Goal: Information Seeking & Learning: Find specific page/section

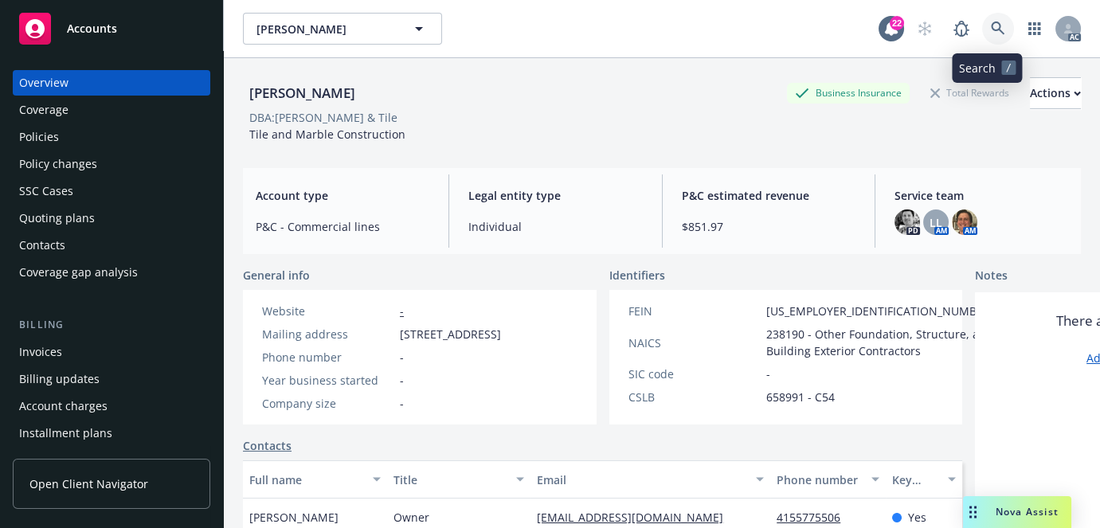
click at [982, 34] on link at bounding box center [998, 29] width 32 height 32
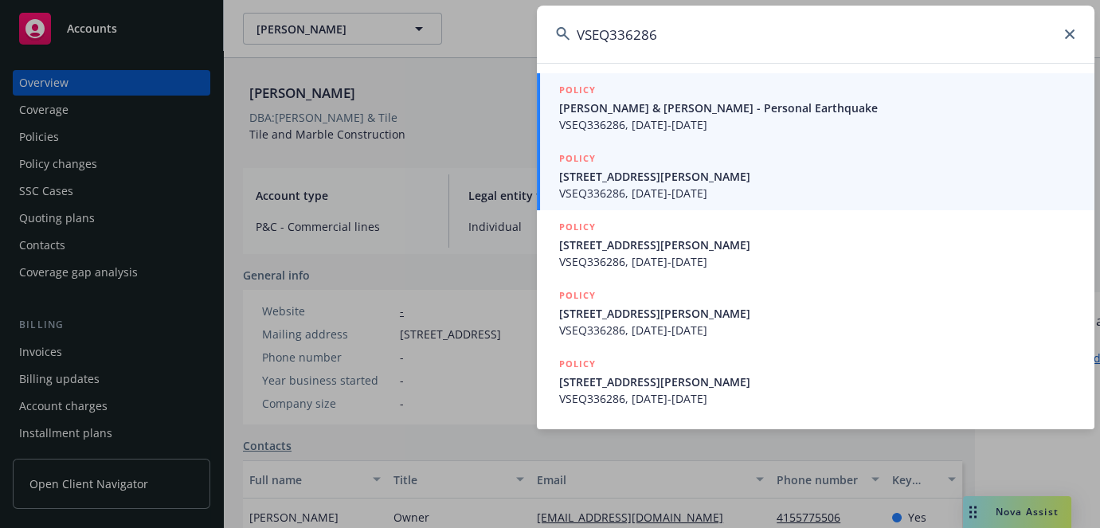
type input "VSEQ336286"
click at [643, 182] on span "[STREET_ADDRESS][PERSON_NAME]" at bounding box center [817, 176] width 516 height 17
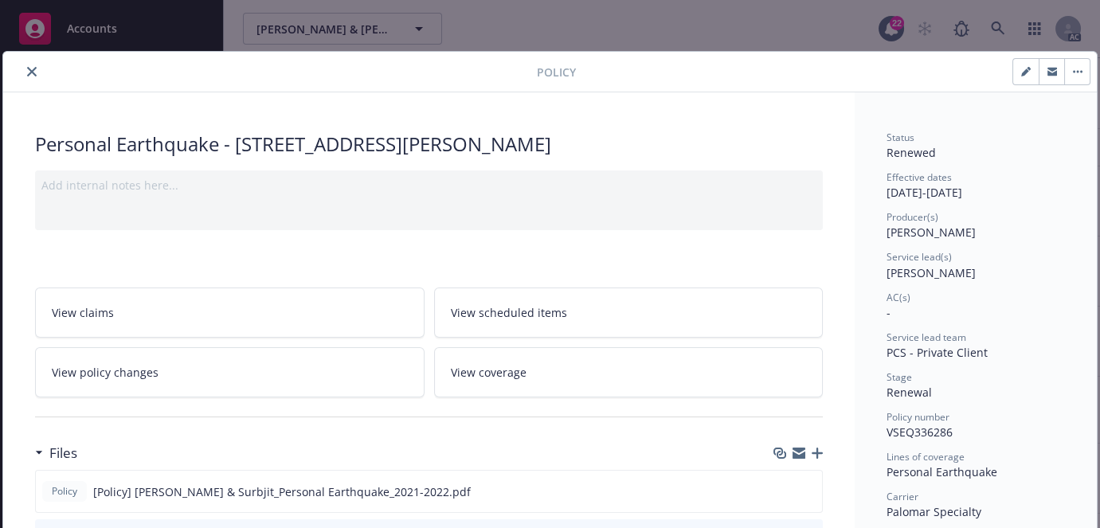
click at [27, 73] on icon "close" at bounding box center [32, 72] width 10 height 10
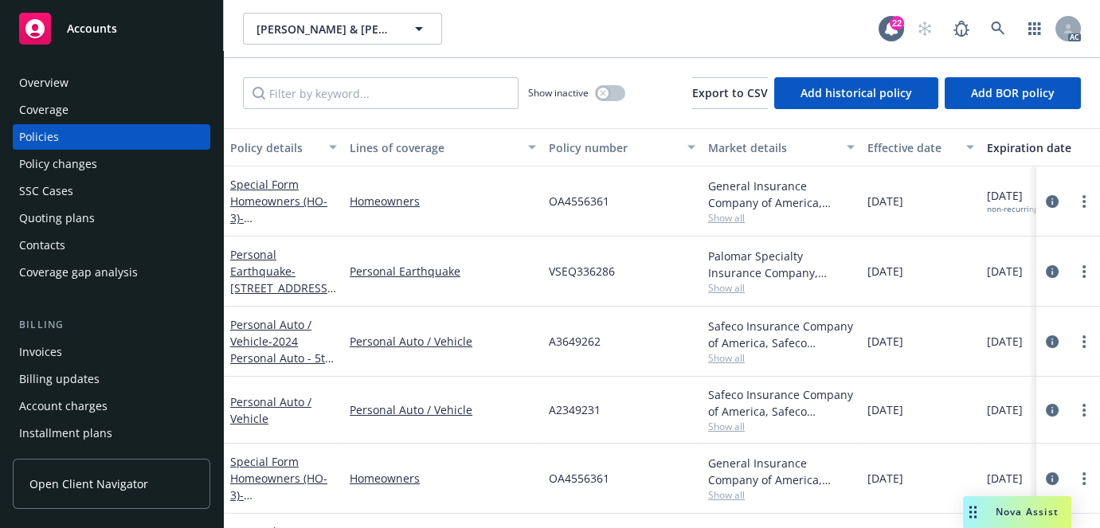
click at [41, 87] on div "Overview" at bounding box center [43, 82] width 49 height 25
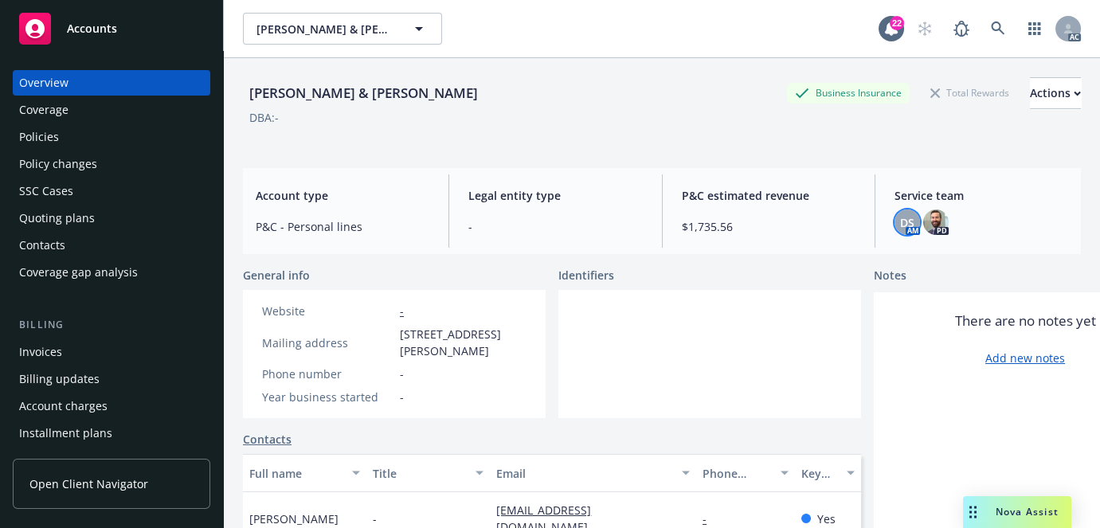
click at [900, 224] on span "DS" at bounding box center [907, 222] width 14 height 17
click at [985, 15] on link at bounding box center [998, 29] width 32 height 32
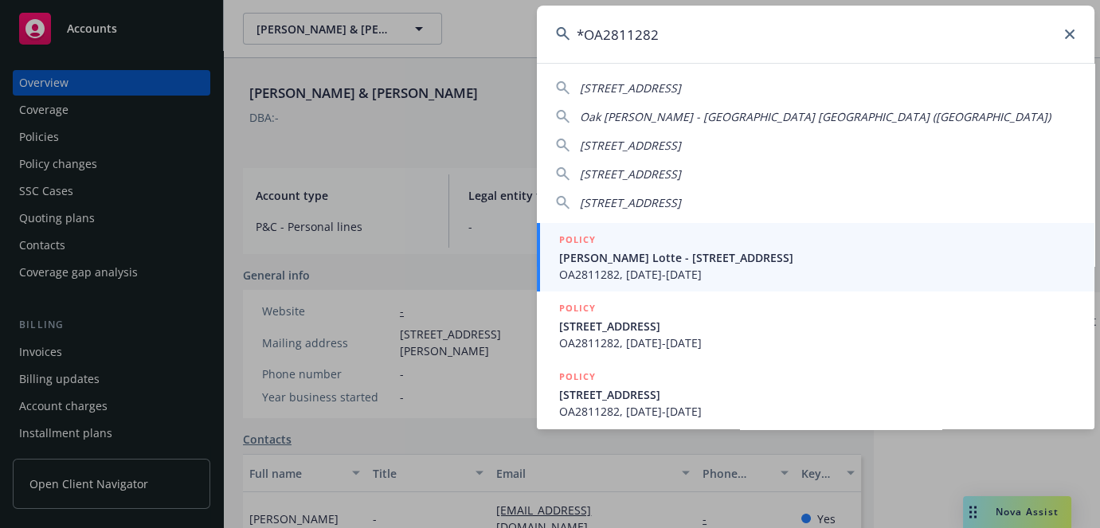
click at [582, 28] on input "*OA2811282" at bounding box center [816, 34] width 558 height 57
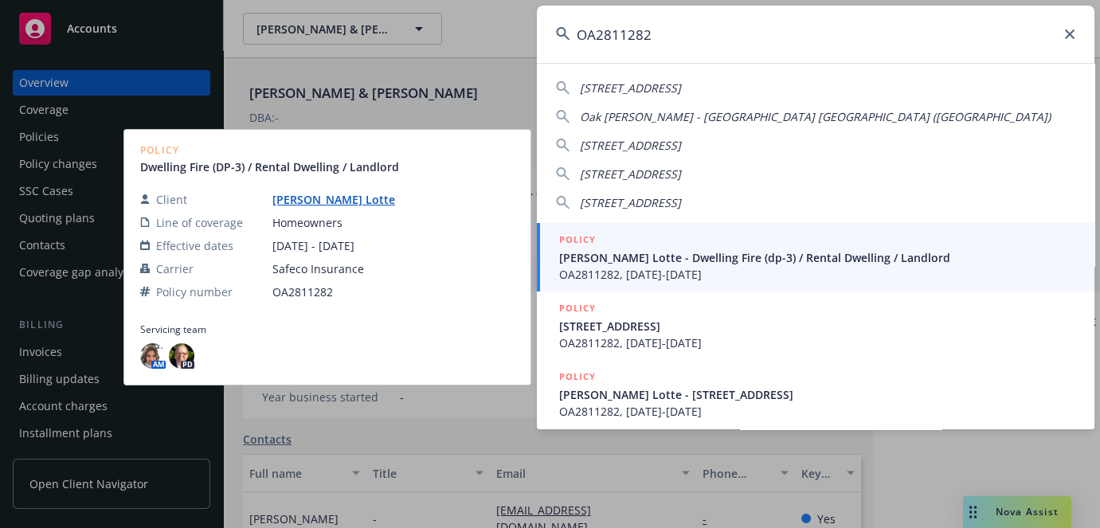
type input "OA2811282"
click at [618, 278] on span "OA2811282, [DATE]-[DATE]" at bounding box center [817, 274] width 516 height 17
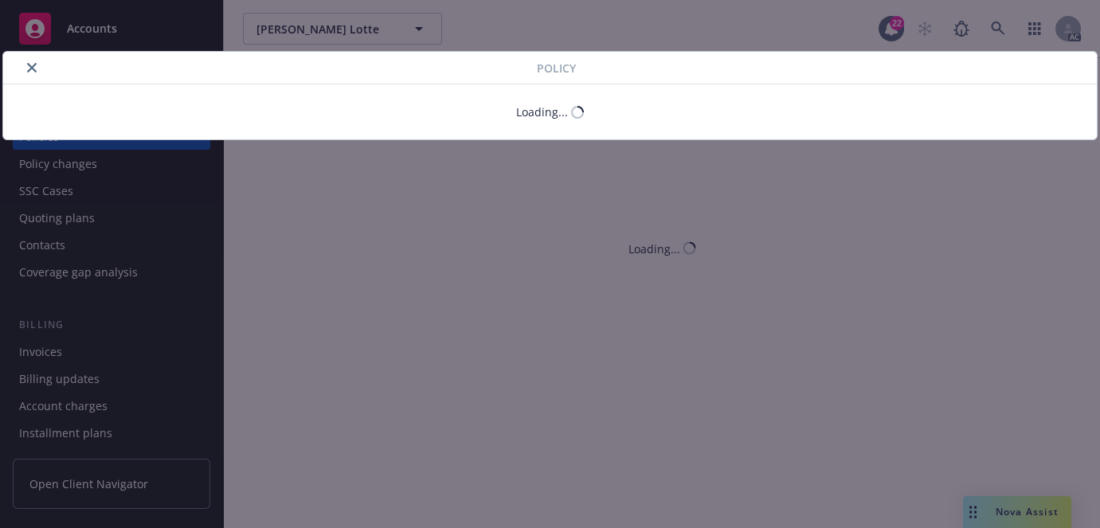
click at [33, 65] on button "close" at bounding box center [31, 67] width 19 height 19
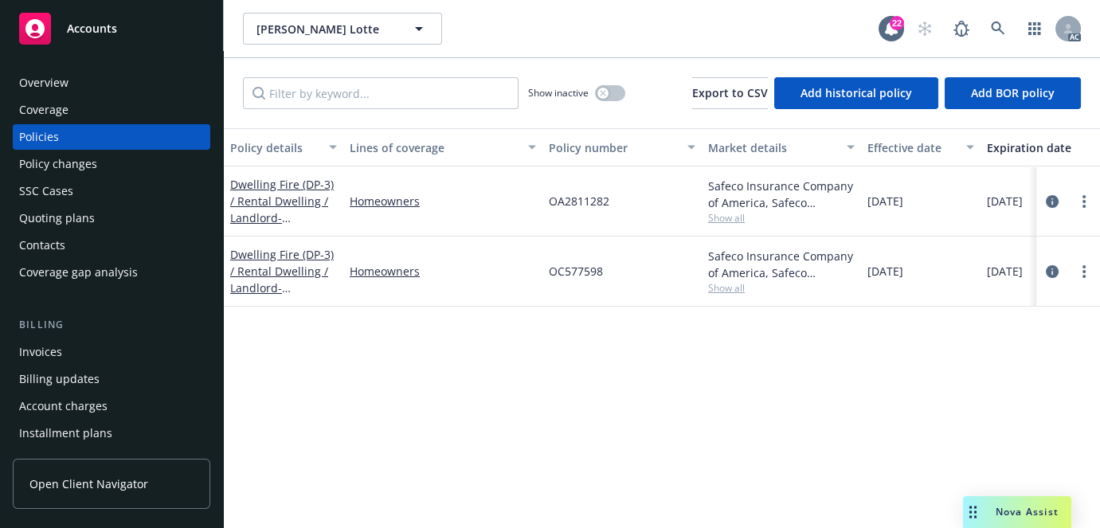
click at [90, 88] on div "Overview" at bounding box center [111, 82] width 185 height 25
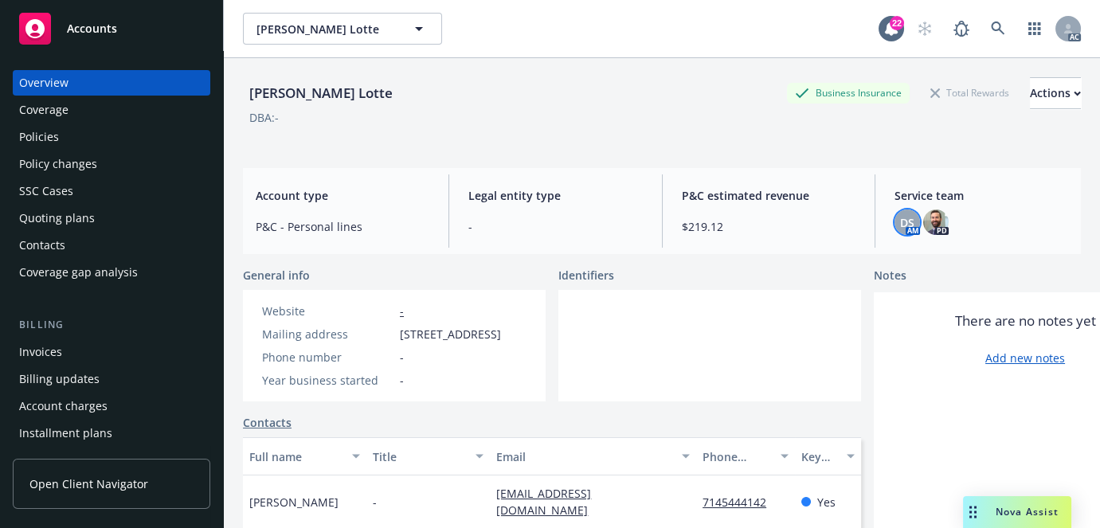
click at [900, 232] on div "DS" at bounding box center [907, 222] width 25 height 25
click at [996, 29] on link at bounding box center [998, 29] width 32 height 32
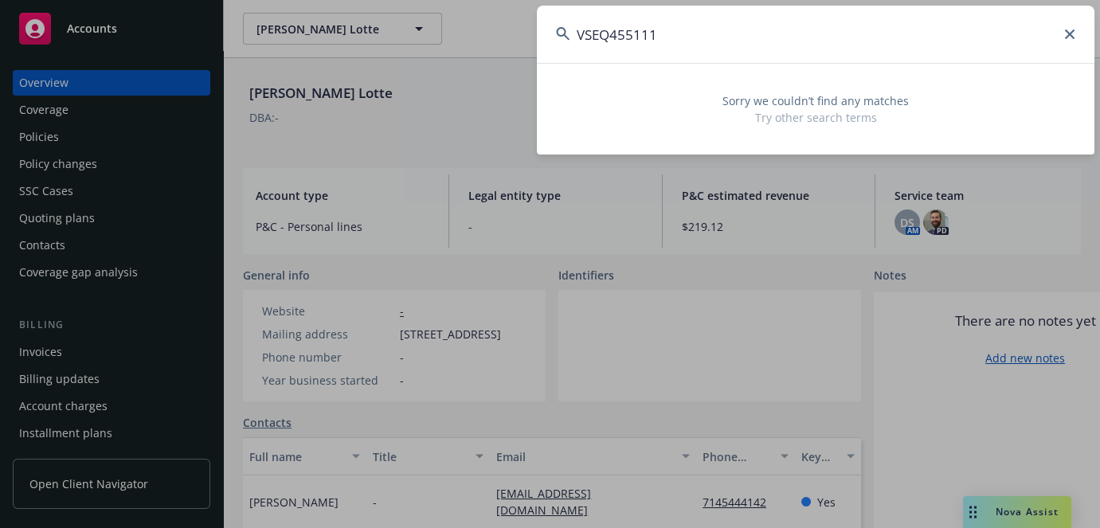
type input "VSEQ455111"
drag, startPoint x: 687, startPoint y: 24, endPoint x: 190, endPoint y: 76, distance: 499.8
click at [279, 72] on div "VSEQ455111 Sorry we couldn’t find any matches Try other search terms" at bounding box center [550, 264] width 1100 height 528
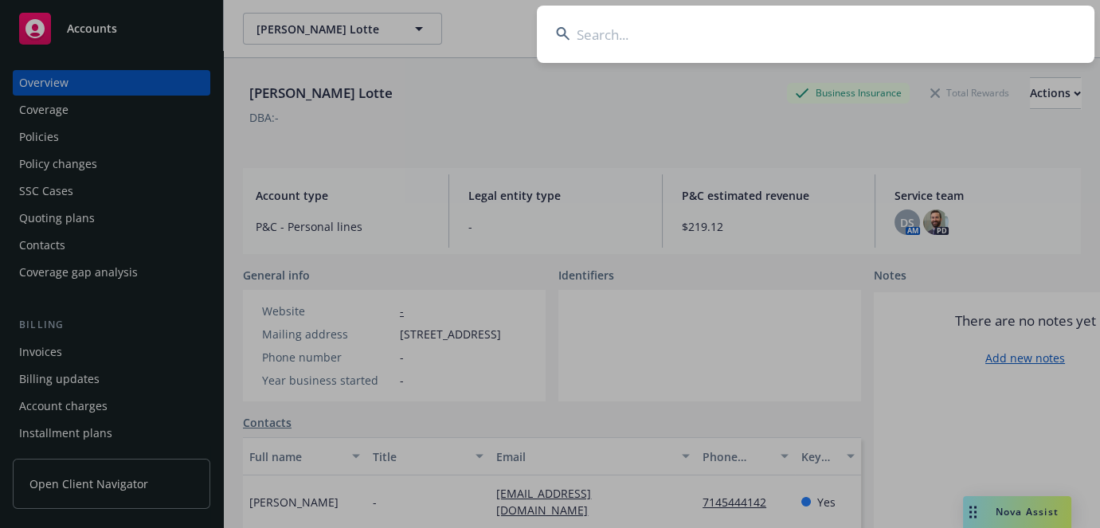
paste input "VSEQ455111"
type input "VSEQ455111"
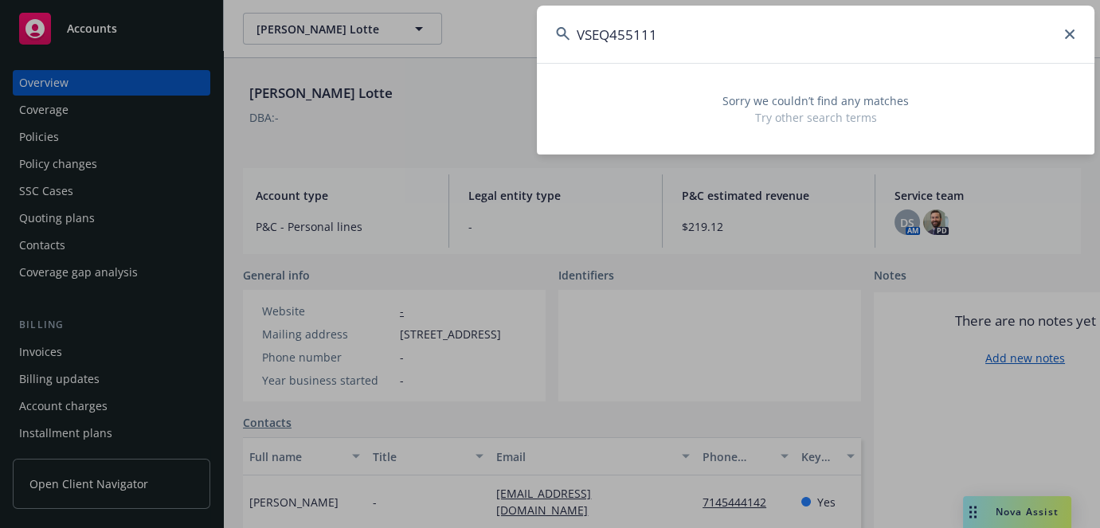
click at [216, 53] on div "VSEQ455111 Sorry we couldn’t find any matches Try other search terms" at bounding box center [550, 264] width 1100 height 528
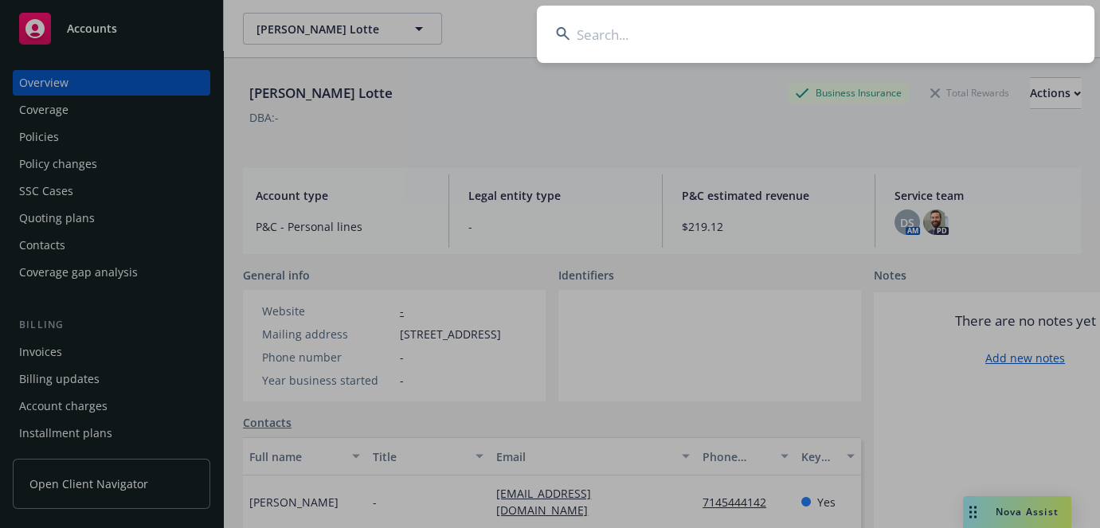
paste input "[PERSON_NAME]"
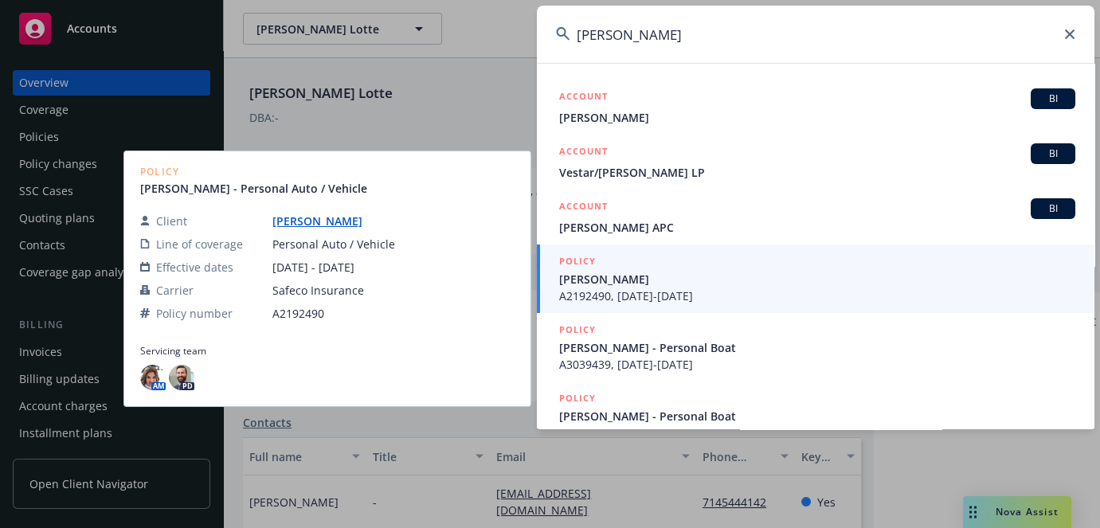
type input "[PERSON_NAME]"
click at [695, 288] on span "A2192490, [DATE]-[DATE]" at bounding box center [817, 296] width 516 height 17
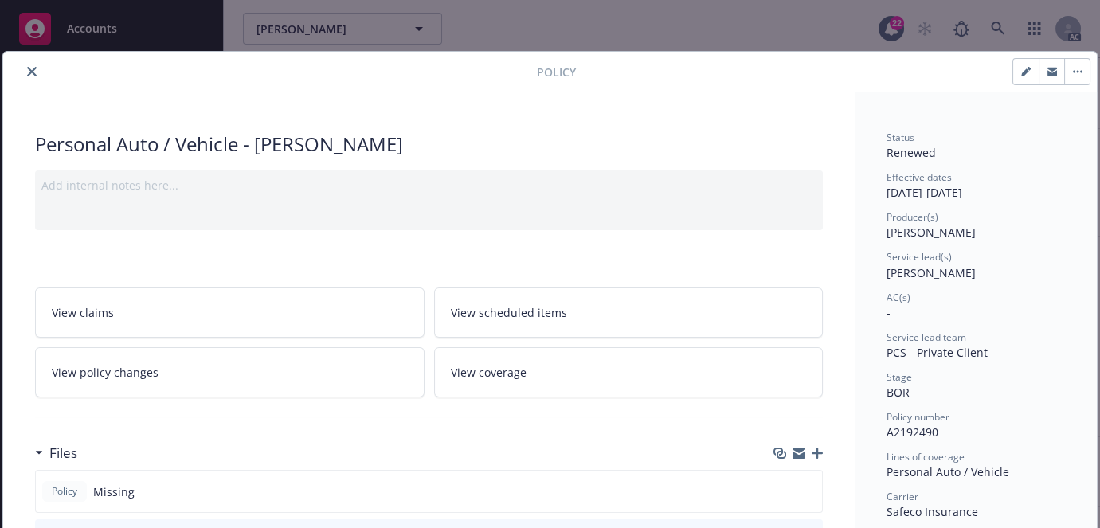
click at [24, 65] on button "close" at bounding box center [31, 71] width 19 height 19
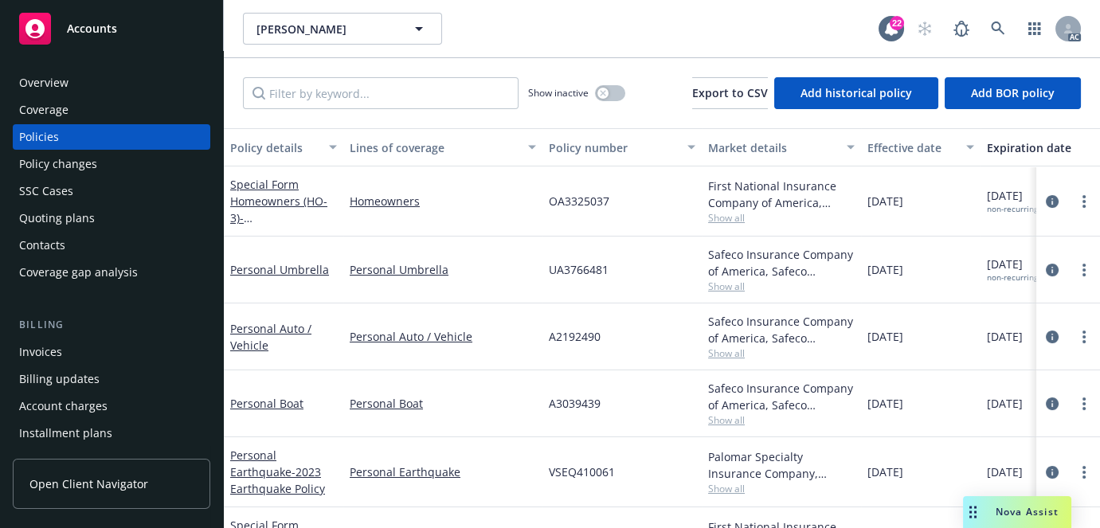
click at [76, 84] on div "Overview" at bounding box center [111, 82] width 185 height 25
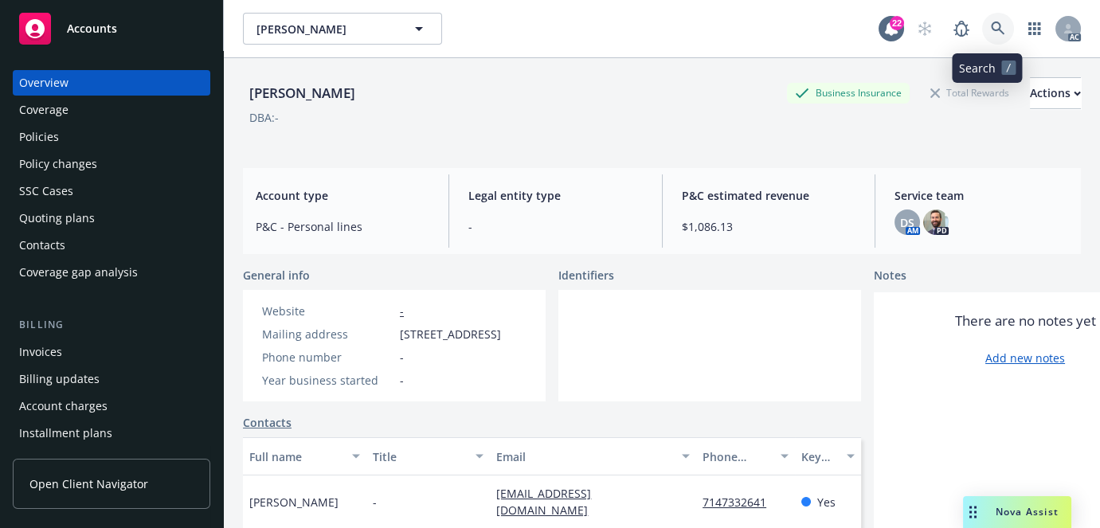
click at [991, 26] on icon at bounding box center [998, 29] width 14 height 14
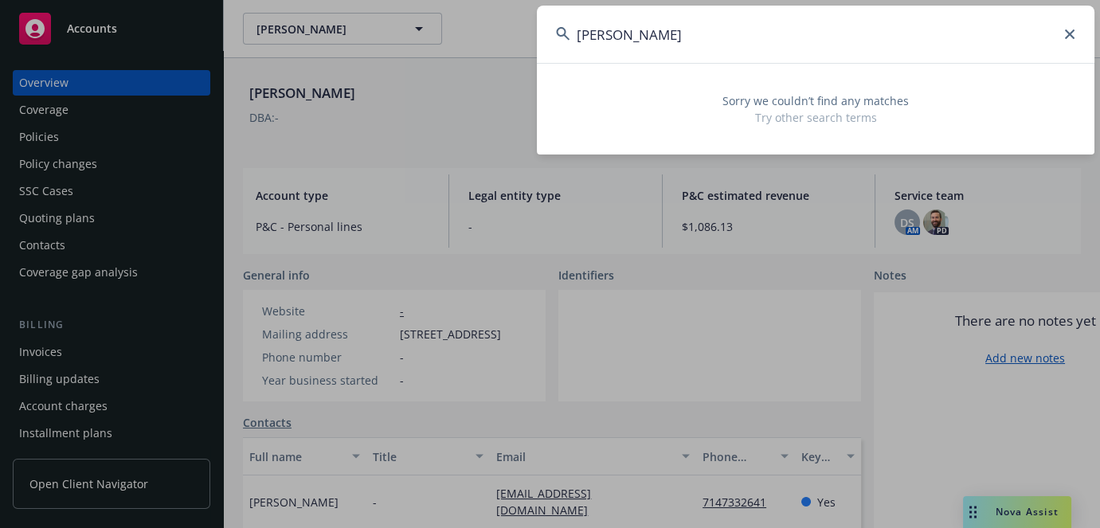
type input "[PERSON_NAME]"
